Goal: Find specific page/section: Find specific page/section

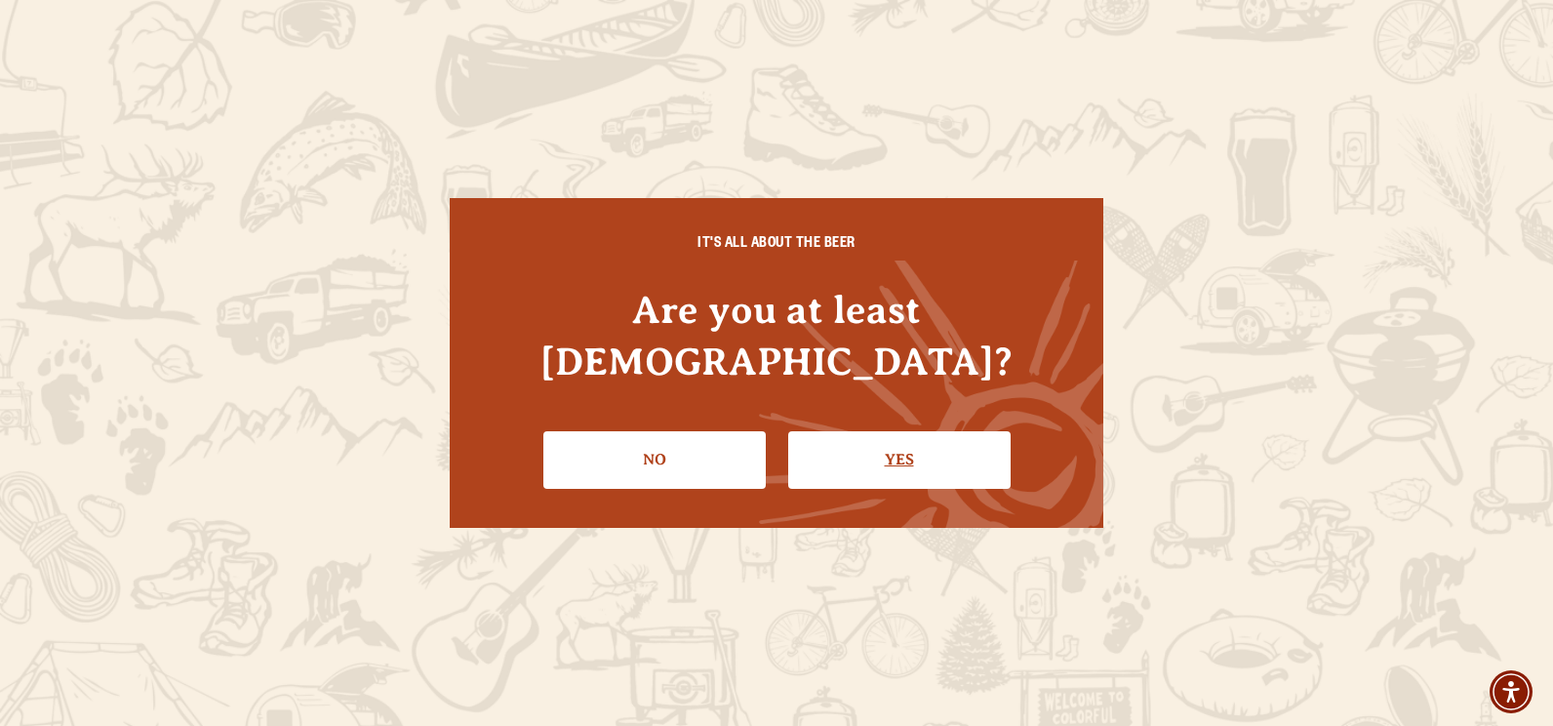
click at [944, 436] on link "Yes" at bounding box center [899, 459] width 222 height 57
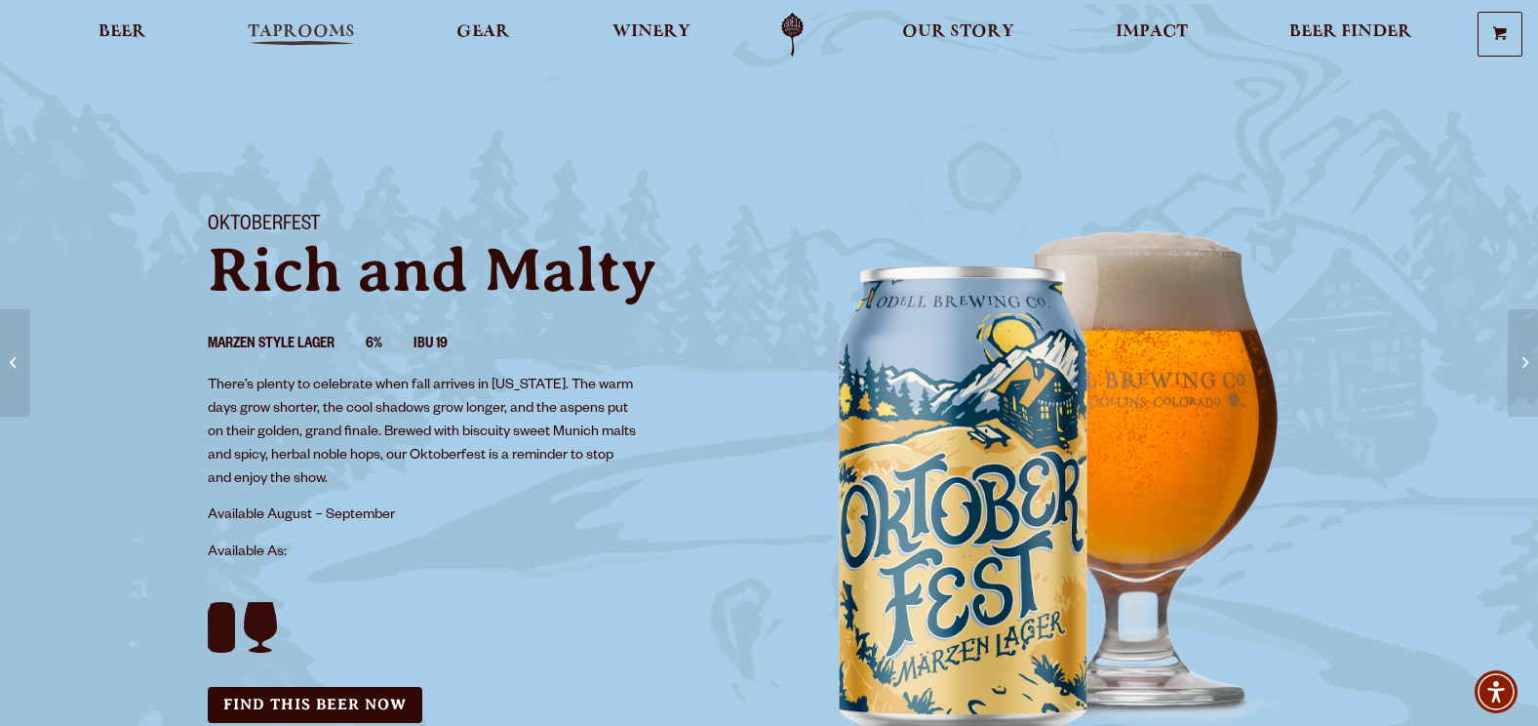
click at [332, 32] on span "Taprooms" at bounding box center [301, 32] width 107 height 16
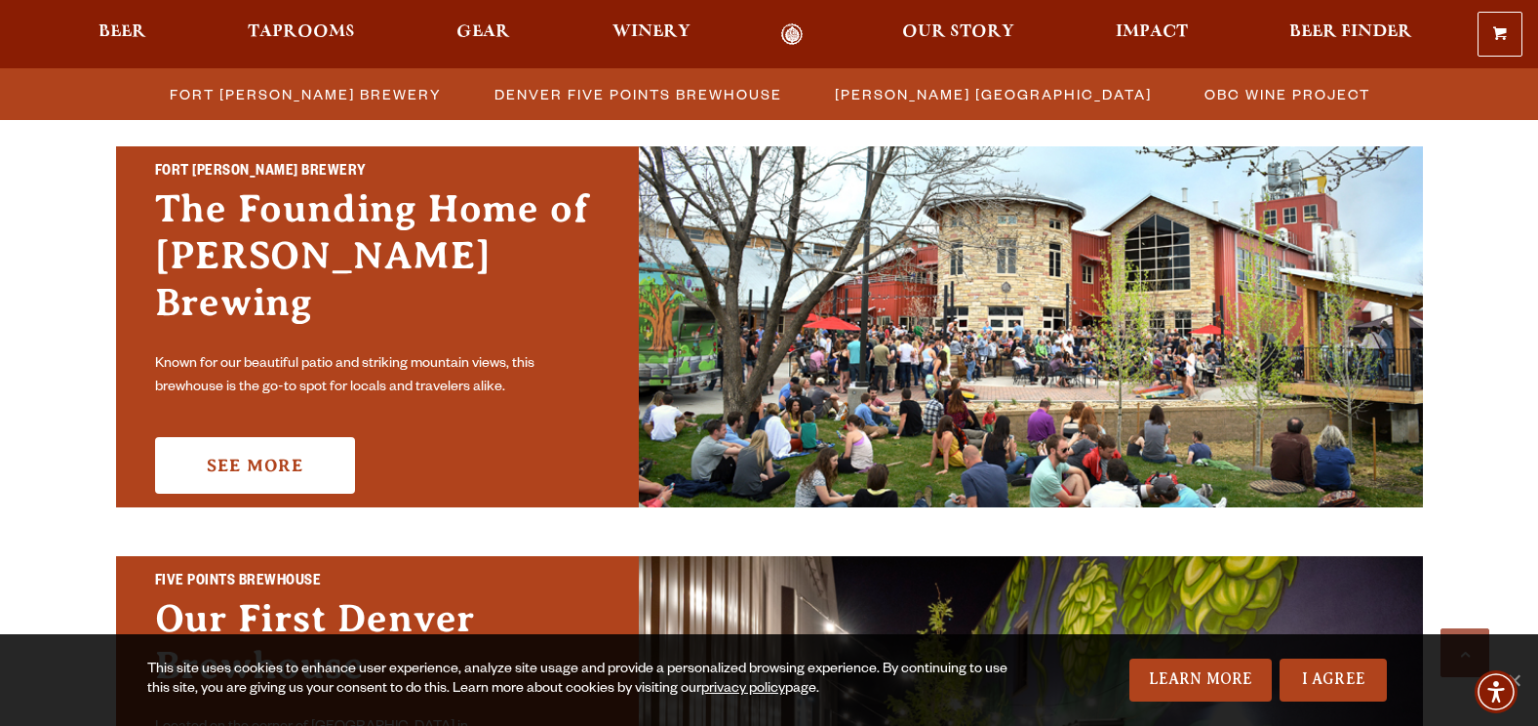
scroll to position [585, 0]
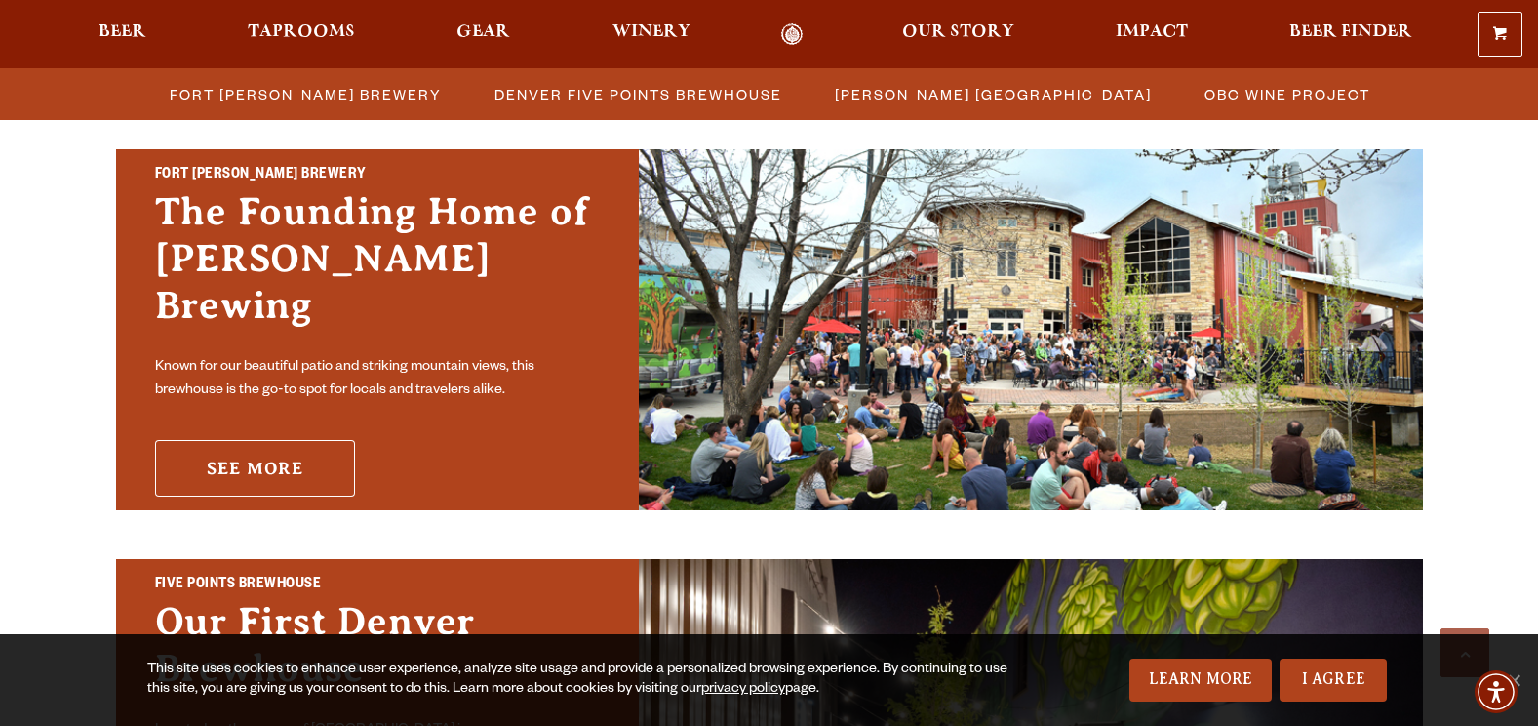
click at [283, 444] on link "See More" at bounding box center [255, 468] width 200 height 57
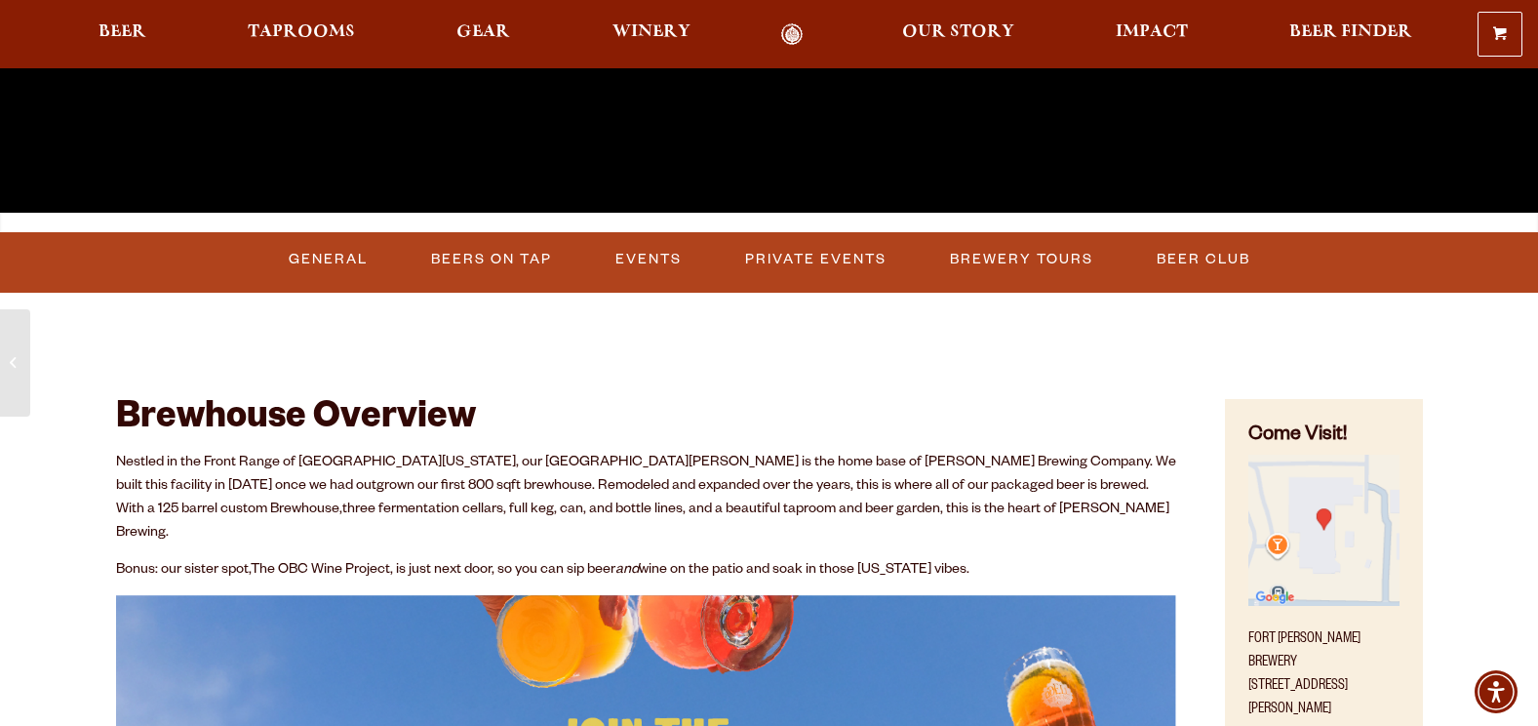
scroll to position [683, 0]
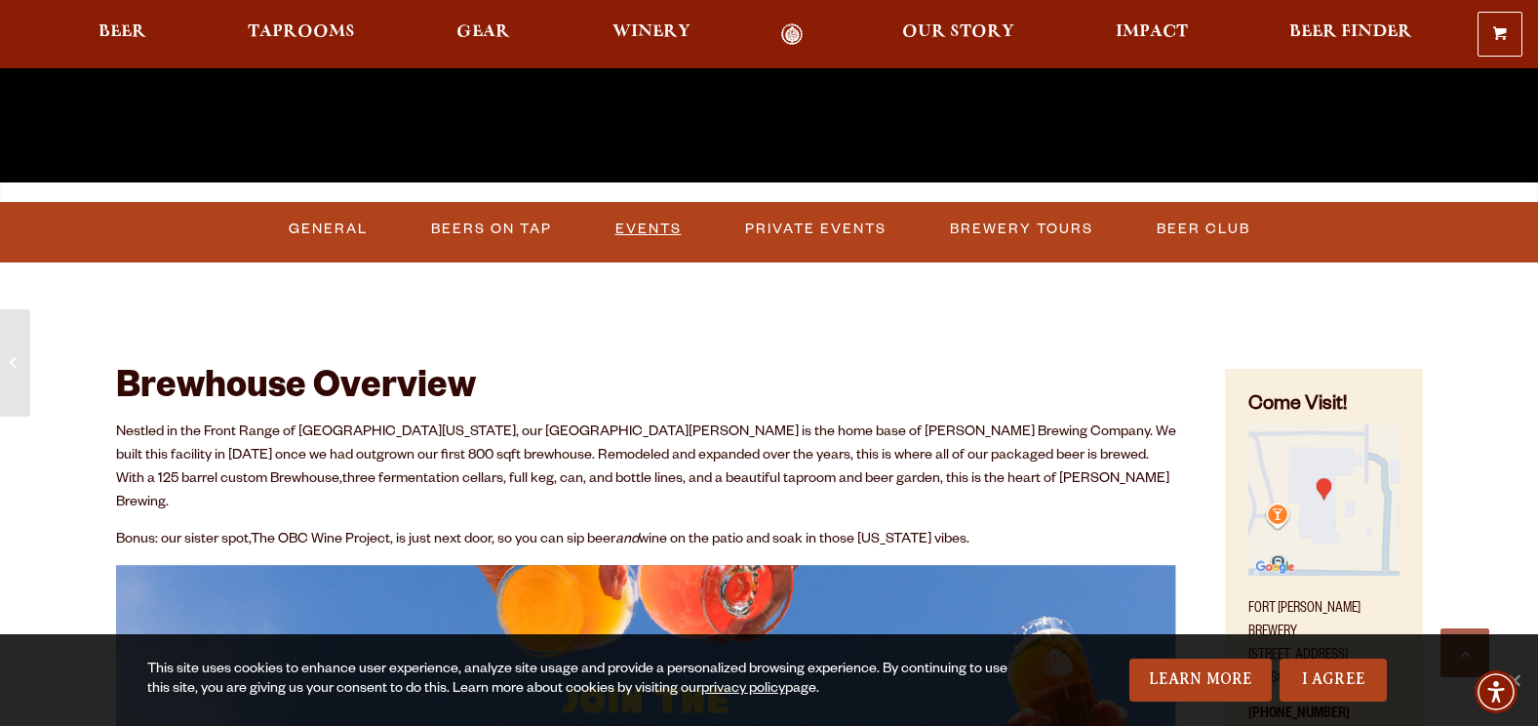
click at [641, 226] on link "Events" at bounding box center [649, 229] width 82 height 45
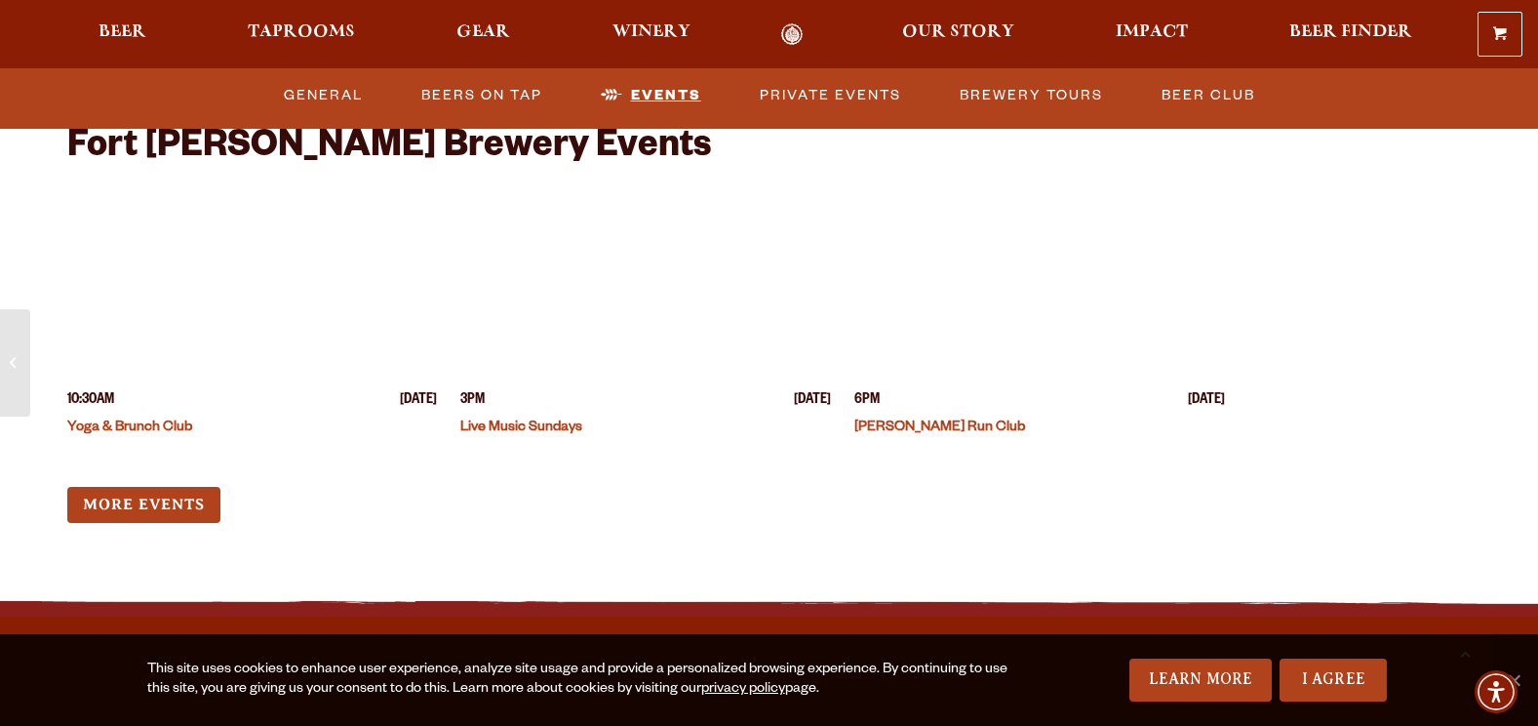
scroll to position [7764, 0]
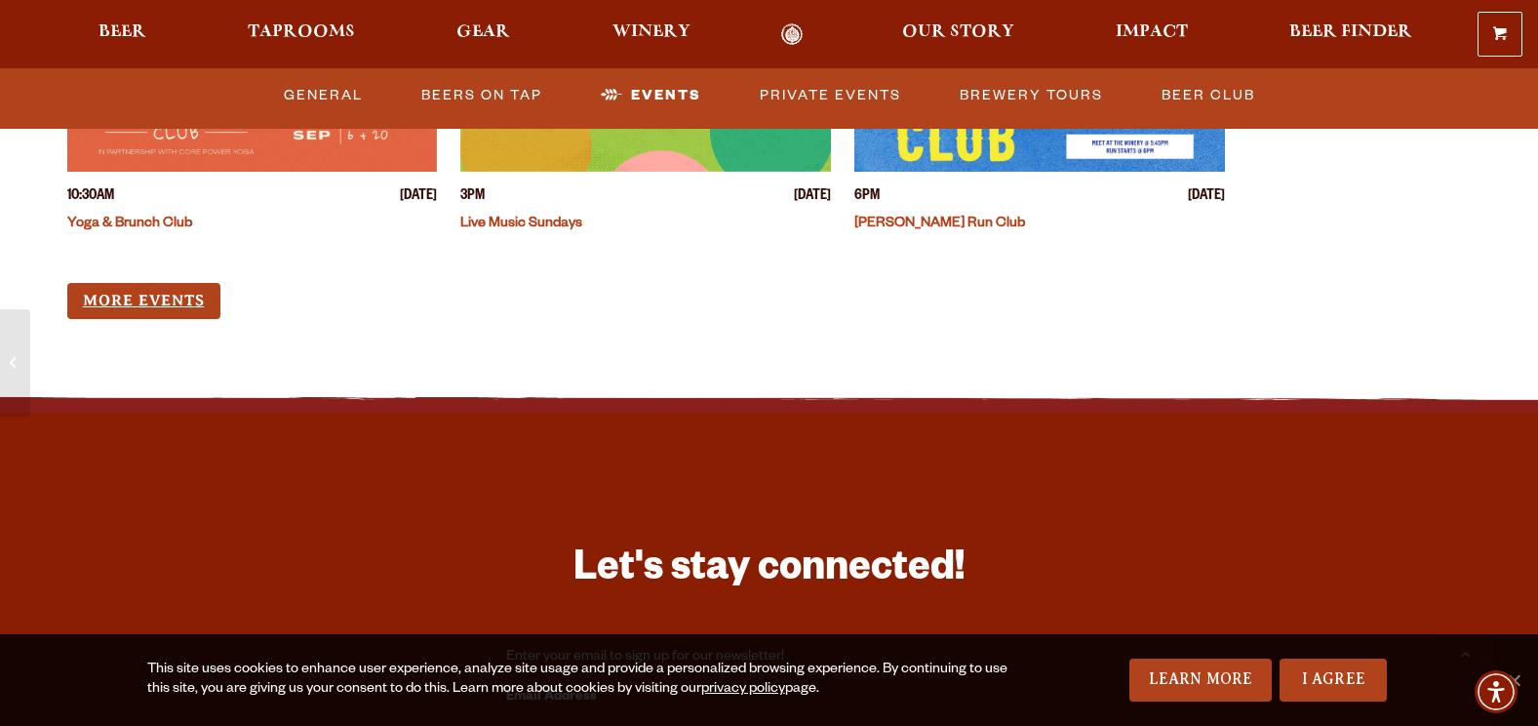
click at [180, 283] on link "More Events" at bounding box center [143, 301] width 153 height 36
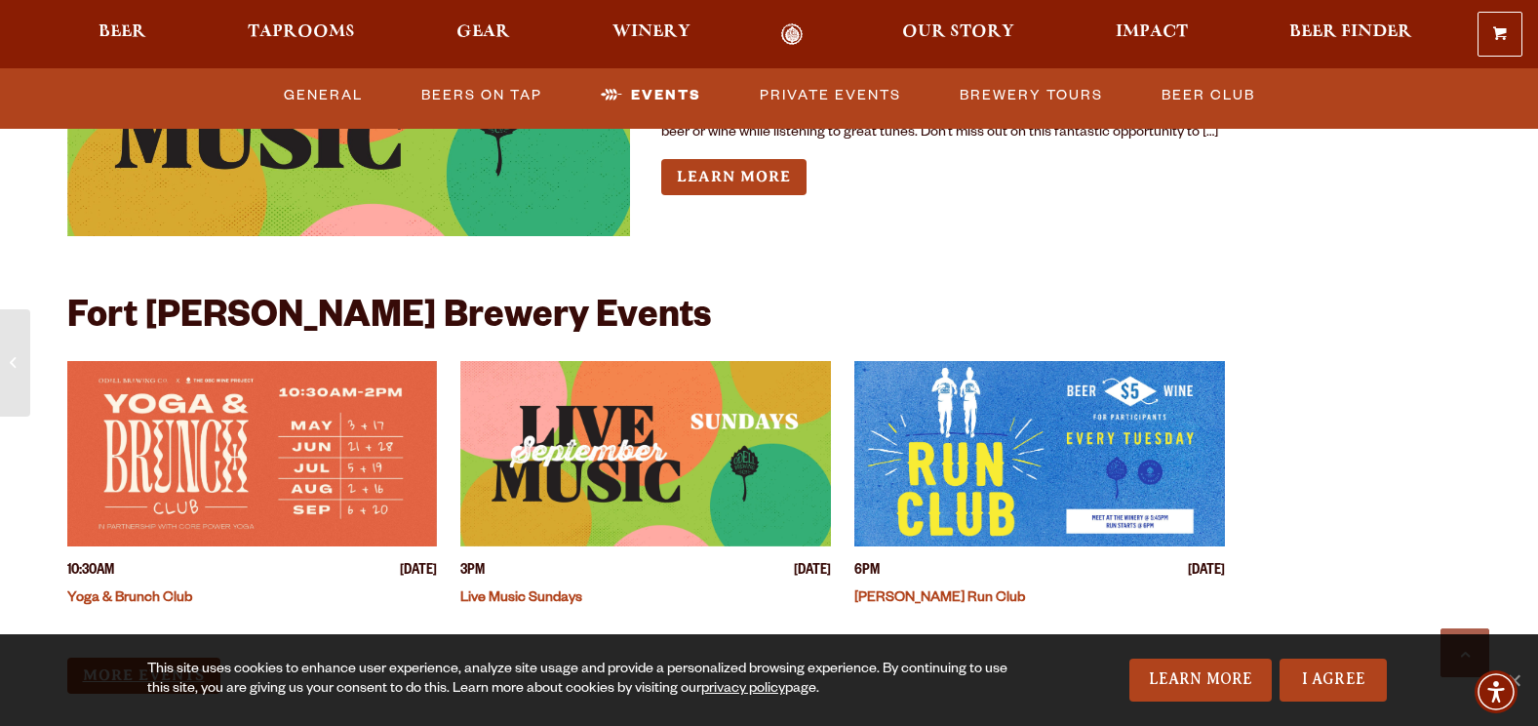
scroll to position [7862, 0]
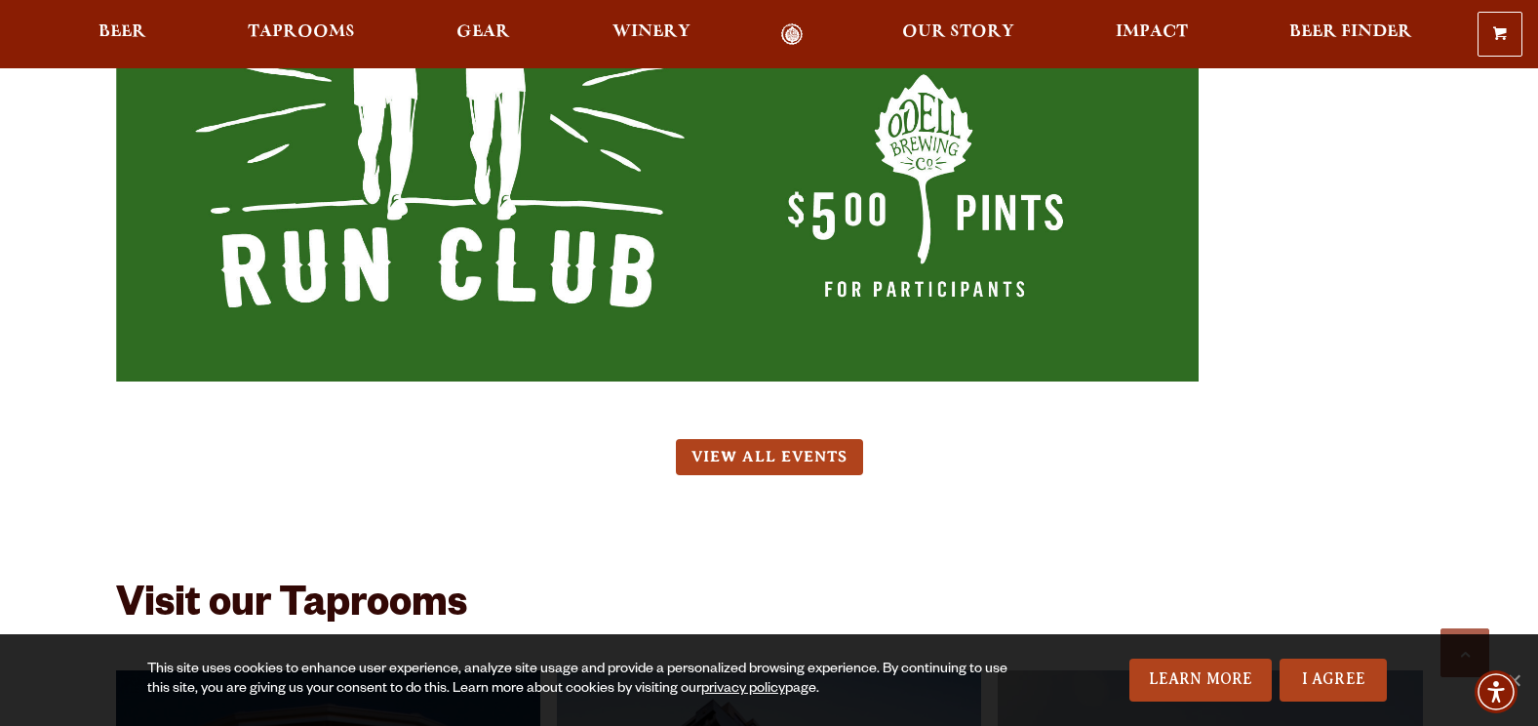
scroll to position [11898, 0]
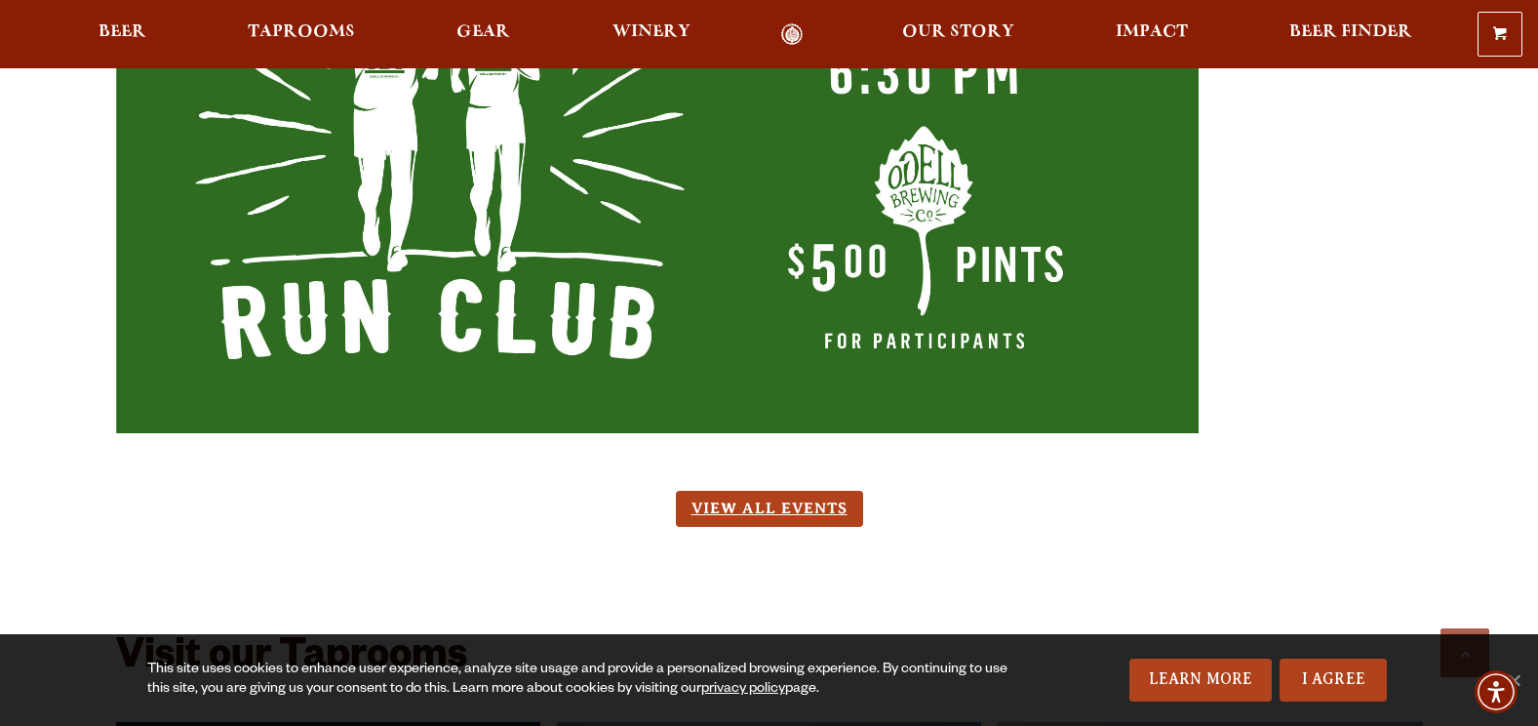
click at [832, 491] on link "View All Events" at bounding box center [769, 509] width 187 height 36
